Goal: Browse casually: Explore the website without a specific task or goal

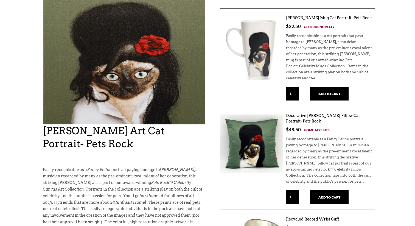
scroll to position [28, 0]
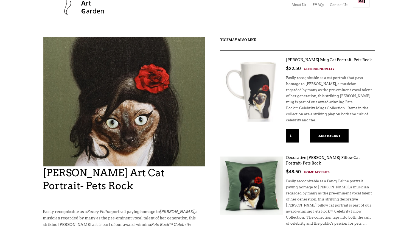
click at [138, 108] on img at bounding box center [124, 99] width 162 height 181
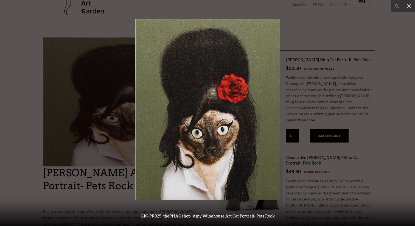
click at [218, 89] on img at bounding box center [207, 109] width 144 height 181
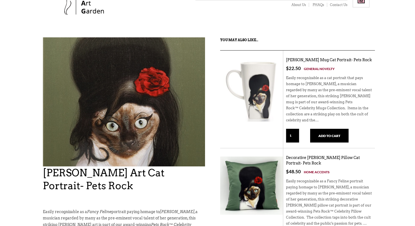
click at [141, 100] on img at bounding box center [124, 102] width 162 height 181
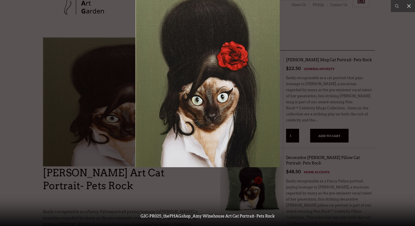
drag, startPoint x: 230, startPoint y: 90, endPoint x: 139, endPoint y: 70, distance: 93.3
click at [139, 70] on img at bounding box center [207, 76] width 144 height 181
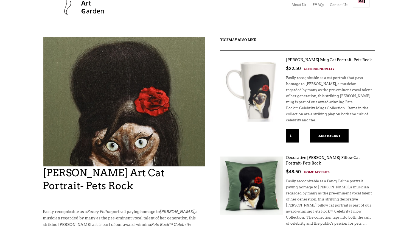
drag, startPoint x: 158, startPoint y: 68, endPoint x: 112, endPoint y: 52, distance: 48.9
click at [112, 52] on img at bounding box center [124, 122] width 162 height 181
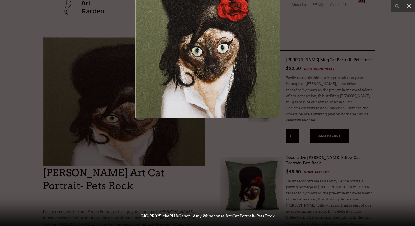
drag, startPoint x: 195, startPoint y: 74, endPoint x: 0, endPoint y: -44, distance: 228.0
click at [0, 0] on html "X Like what you see? Get V ery I mportant P HAG Status Now! Your ALL ACCESS pas…" at bounding box center [207, 85] width 415 height 226
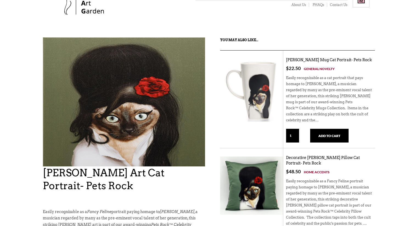
drag, startPoint x: 120, startPoint y: 84, endPoint x: 44, endPoint y: 35, distance: 90.3
click at [44, 35] on div "X Like what you see? Get V ery I mportant P HAG Status Now! Your ALL ACCESS pas…" at bounding box center [207, 224] width 415 height 504
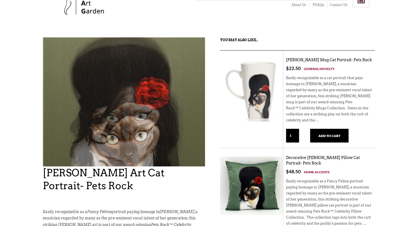
drag, startPoint x: 50, startPoint y: 44, endPoint x: 117, endPoint y: 76, distance: 73.9
click at [117, 76] on img at bounding box center [124, 115] width 162 height 181
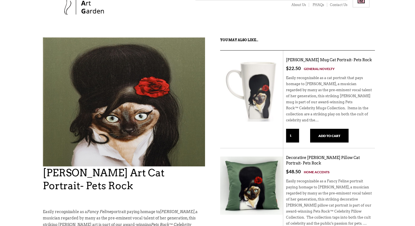
drag, startPoint x: 203, startPoint y: 90, endPoint x: 29, endPoint y: 1, distance: 195.2
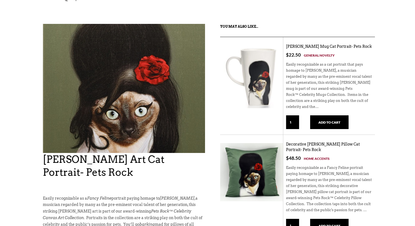
scroll to position [0, 0]
